Goal: Download file/media

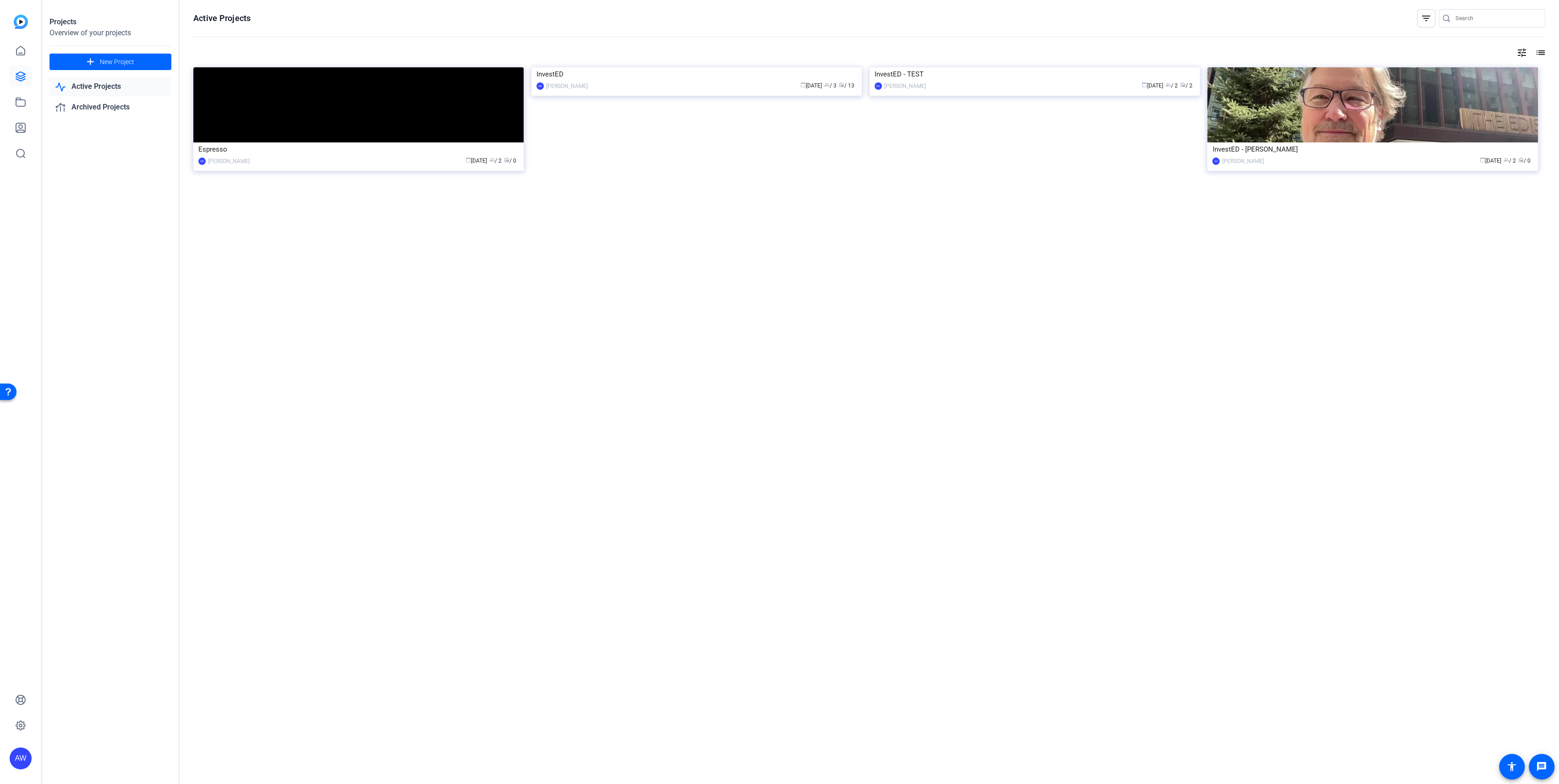
drag, startPoint x: 355, startPoint y: 409, endPoint x: 327, endPoint y: 322, distance: 91.4
click at [355, 409] on div "Active Projects filter_list tune list Espresso AW [PERSON_NAME] calendar_today …" at bounding box center [869, 392] width 1379 height 784
click at [314, 147] on div "Espresso" at bounding box center [358, 149] width 320 height 14
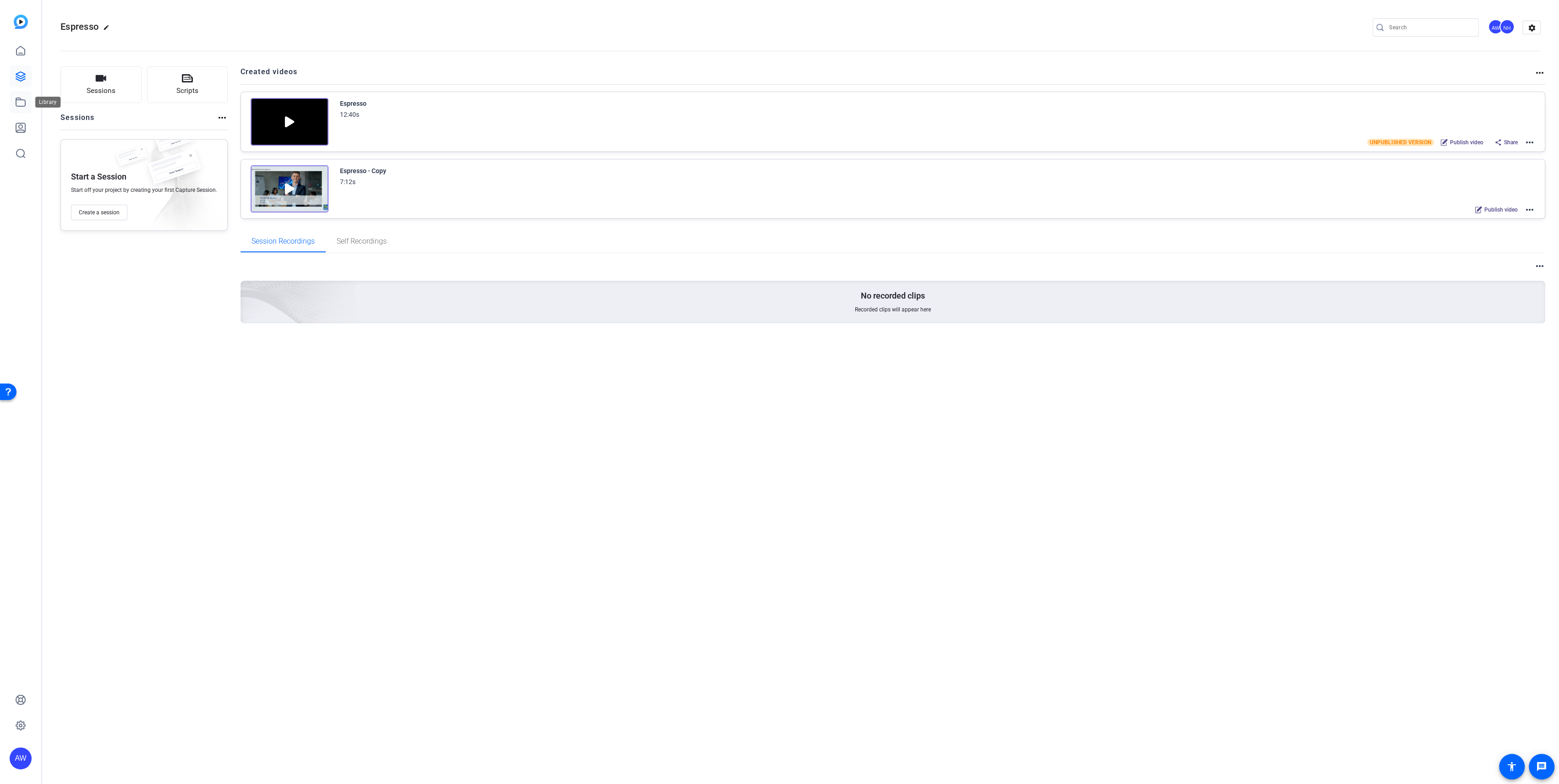
click at [26, 99] on link at bounding box center [21, 102] width 22 height 22
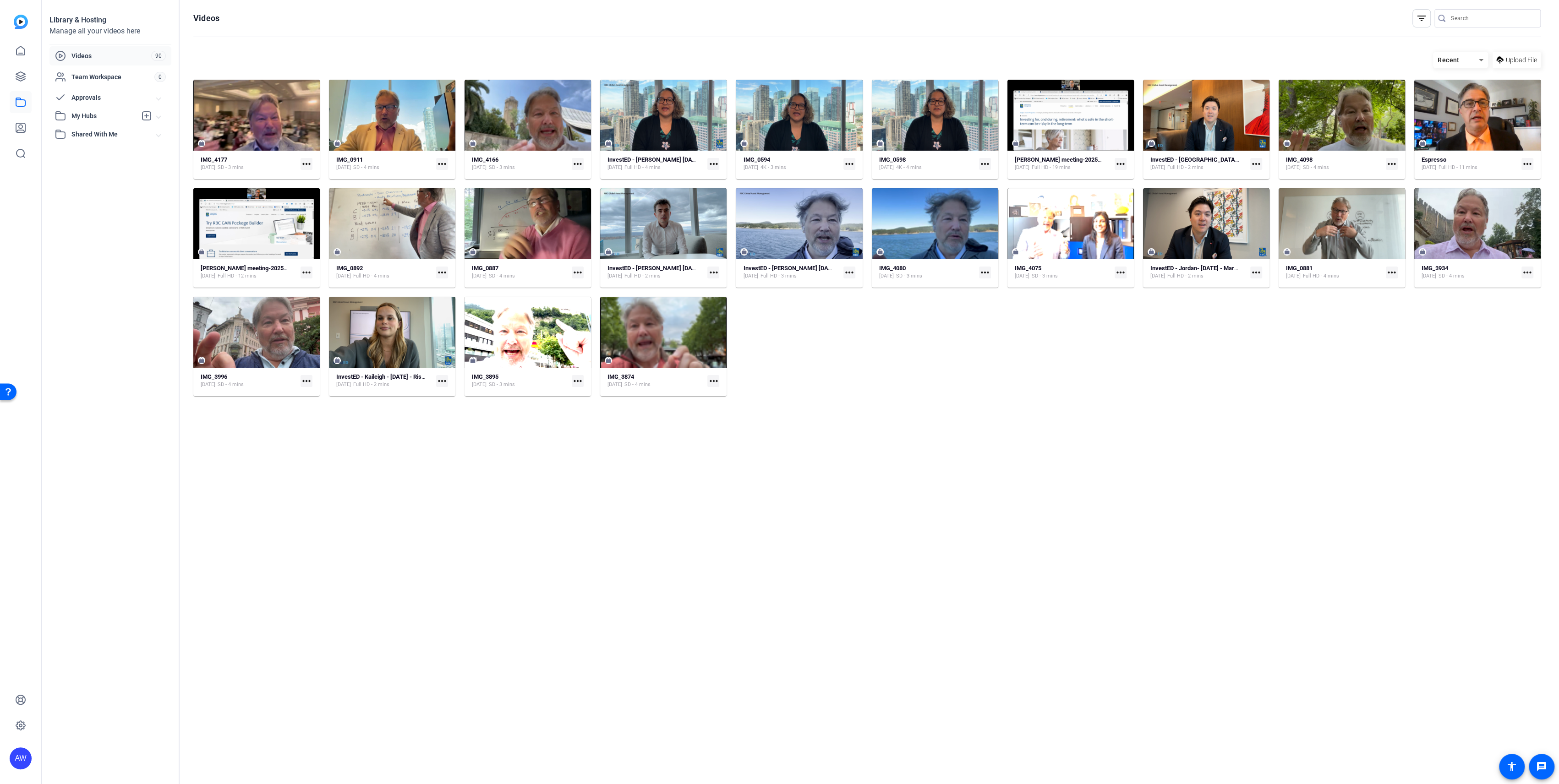
click at [402, 579] on hosting-listing "Recent Upload File IMG_4177 [DATE] SD - 3 mins more_horiz IMG_0911 [DATE] SD - …" at bounding box center [867, 408] width 1348 height 723
click at [310, 164] on mat-icon "more_horiz" at bounding box center [306, 164] width 12 height 12
click at [312, 174] on span "Download" at bounding box center [328, 177] width 40 height 11
click at [29, 78] on link at bounding box center [21, 76] width 22 height 22
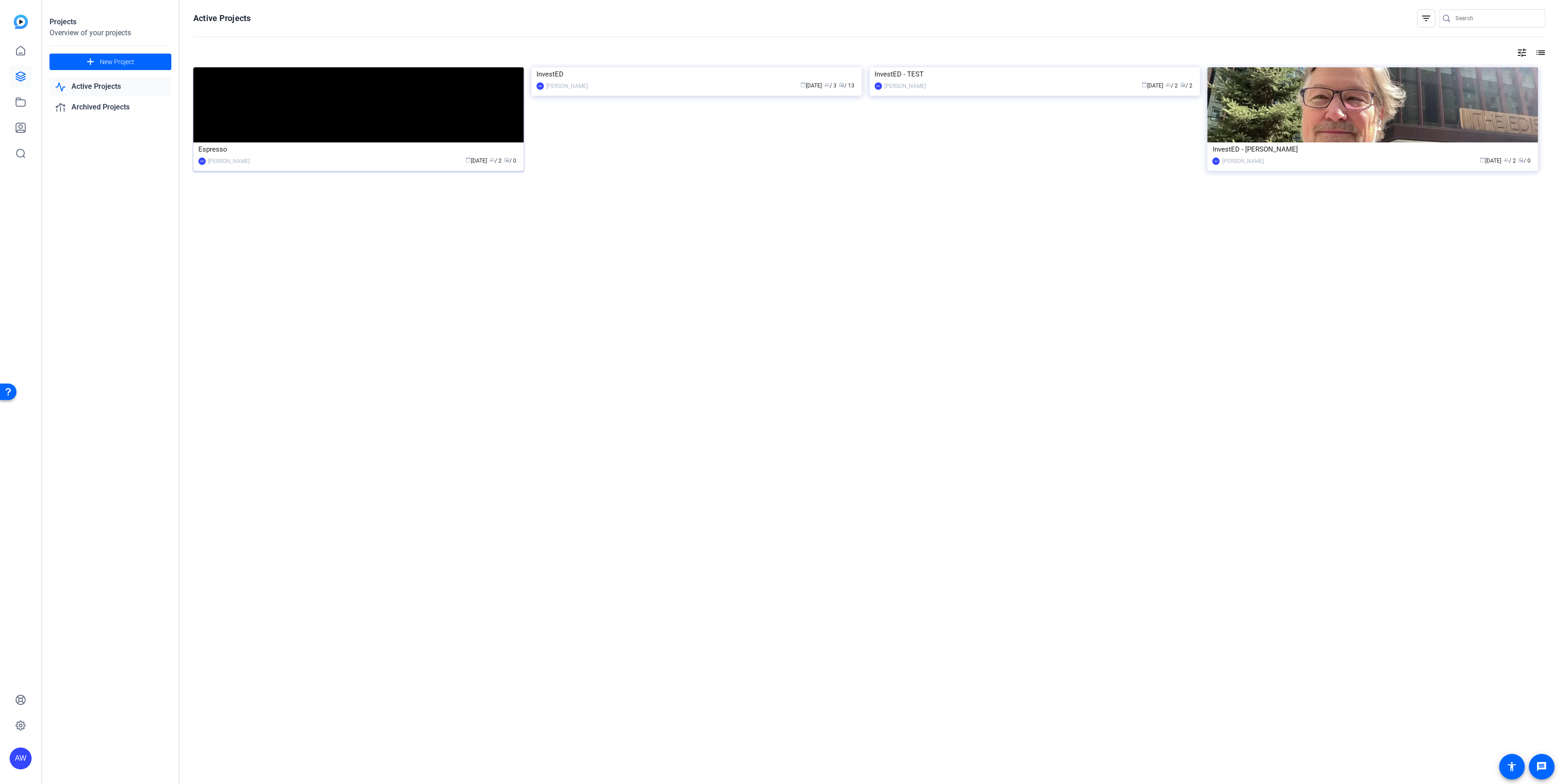
click at [418, 147] on div "Espresso" at bounding box center [358, 149] width 320 height 14
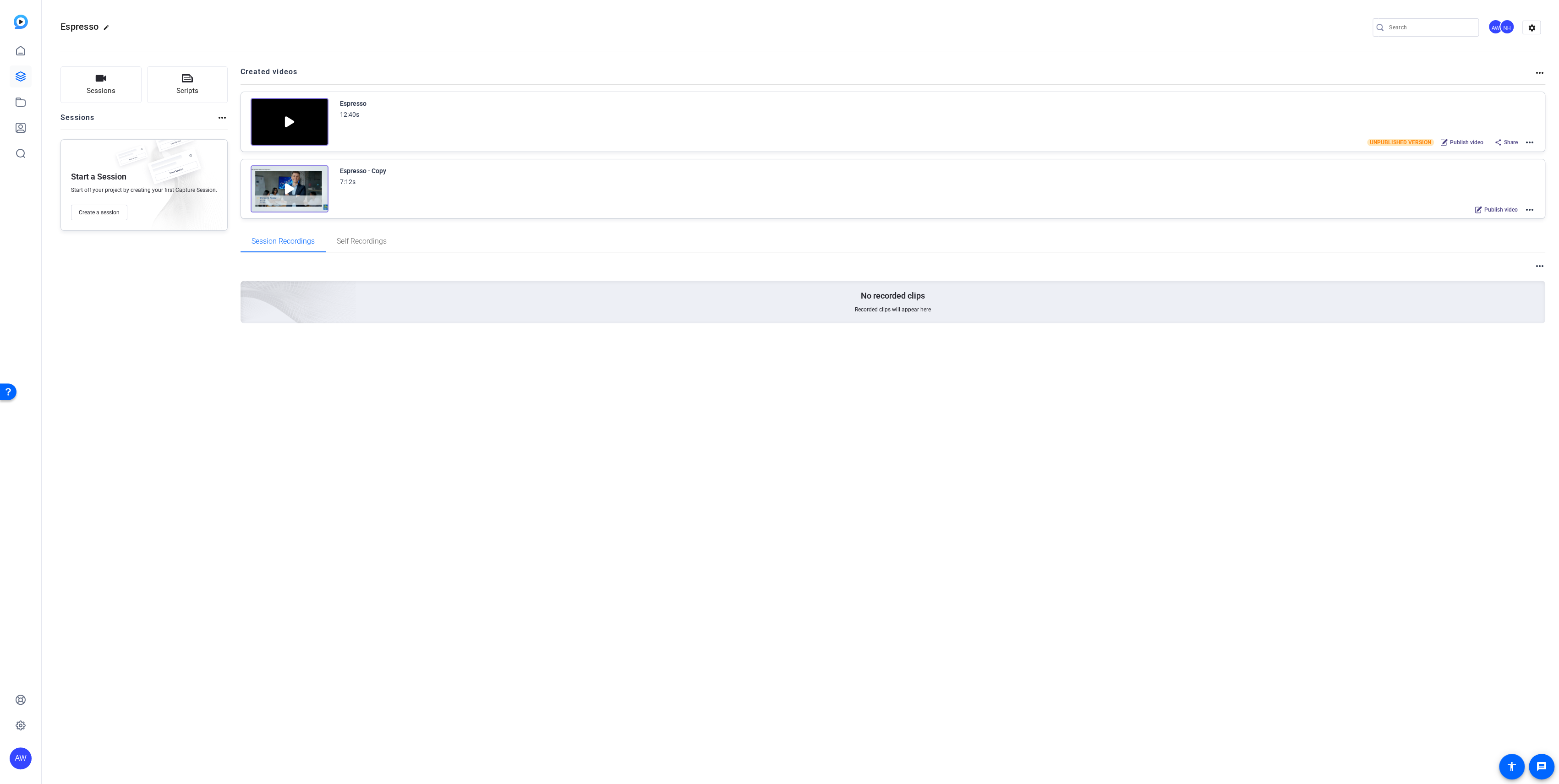
click at [340, 106] on div "Espresso" at bounding box center [353, 103] width 26 height 11
click at [288, 120] on img at bounding box center [290, 122] width 78 height 48
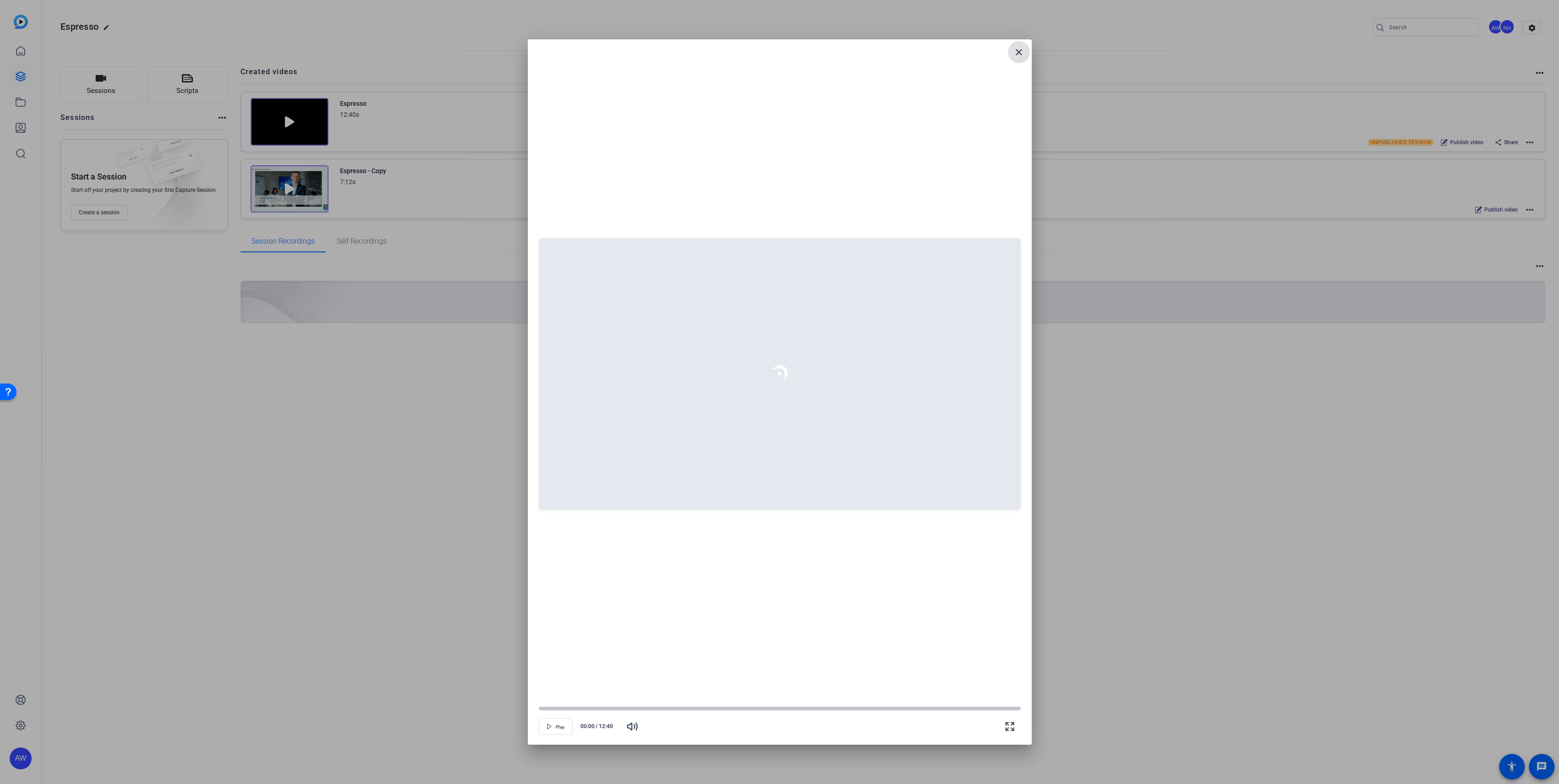
click at [1021, 54] on mat-icon "close" at bounding box center [1019, 52] width 11 height 11
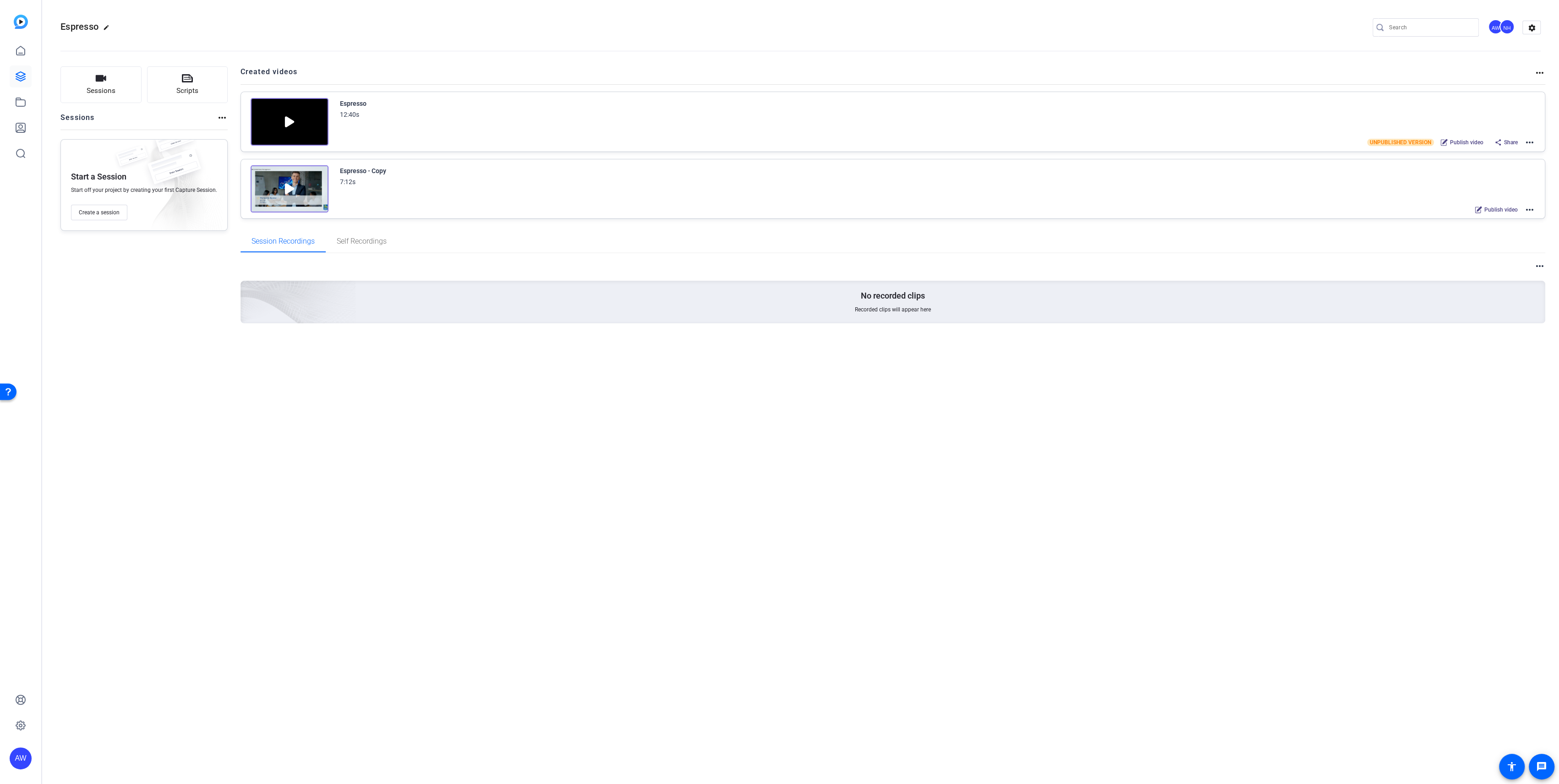
click at [1528, 210] on mat-icon "more_horiz" at bounding box center [1530, 210] width 11 height 11
click at [1508, 217] on span "Edit in Creator" at bounding box center [1496, 219] width 64 height 11
